Goal: Check status

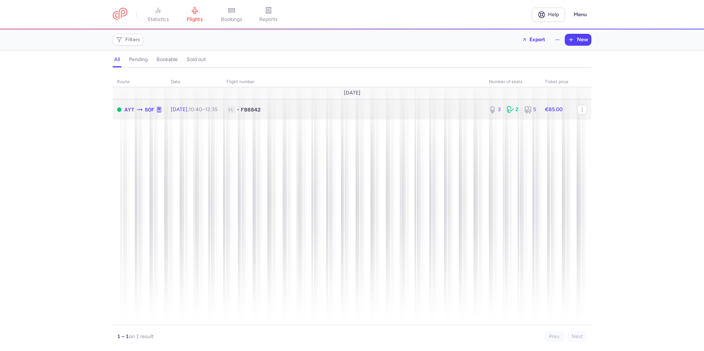
click at [458, 115] on td "1L • FB8842" at bounding box center [353, 109] width 263 height 20
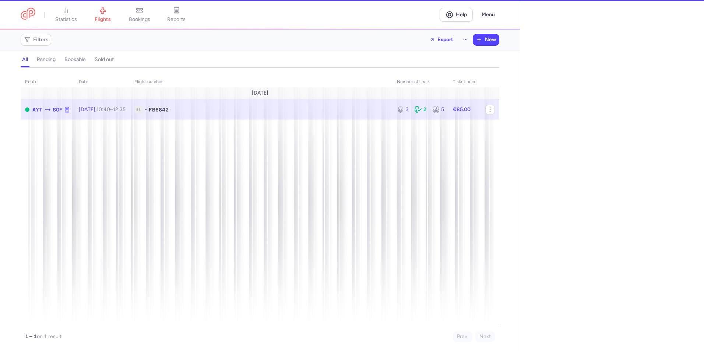
select select "days"
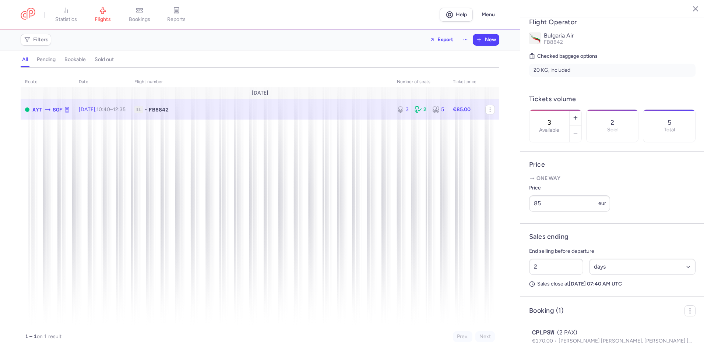
scroll to position [176, 0]
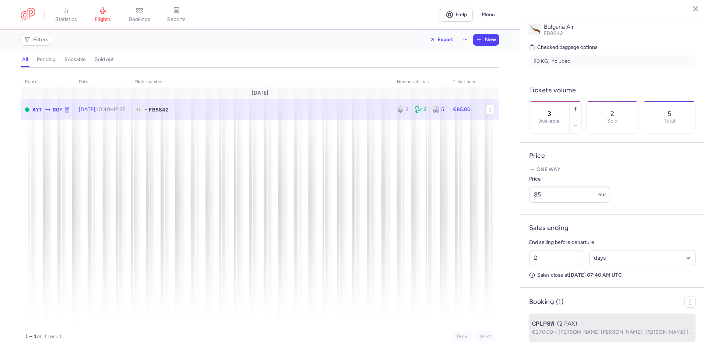
click at [584, 336] on p "€170.00 Sadeq Shaban MOHAMMED, Mays Jasim MOHAMMED" at bounding box center [612, 333] width 161 height 8
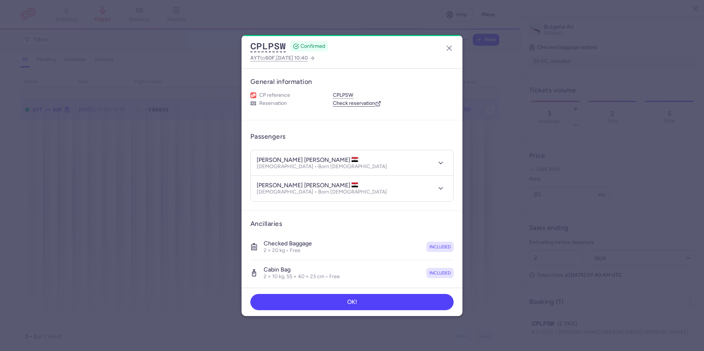
scroll to position [107, 0]
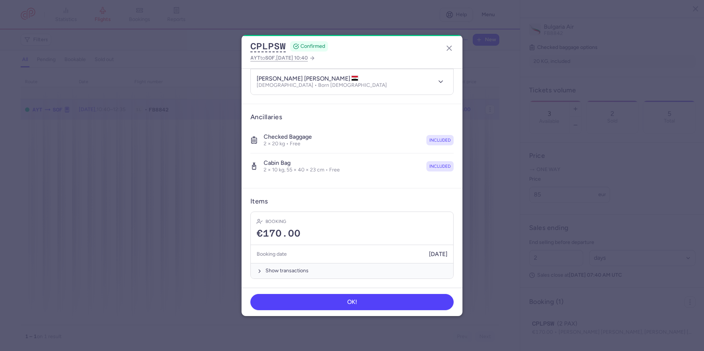
click at [131, 226] on dialog "CPLPSW CONFIRMED AYT to SOF , 2025 Aug 17, 10:40 General information CP referen…" at bounding box center [352, 175] width 681 height 281
click at [450, 46] on icon "button" at bounding box center [449, 48] width 9 height 9
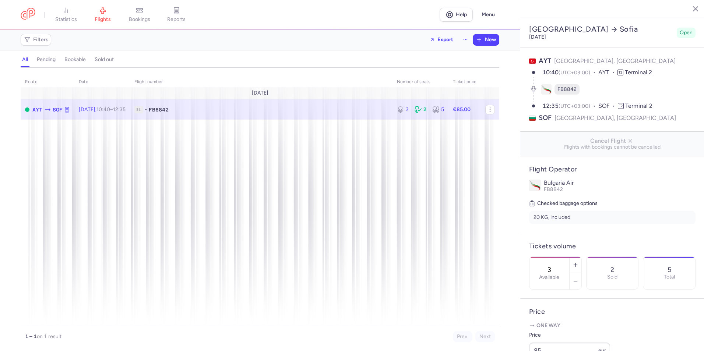
click at [692, 7] on line "button" at bounding box center [690, 9] width 4 height 4
